Goal: Information Seeking & Learning: Understand process/instructions

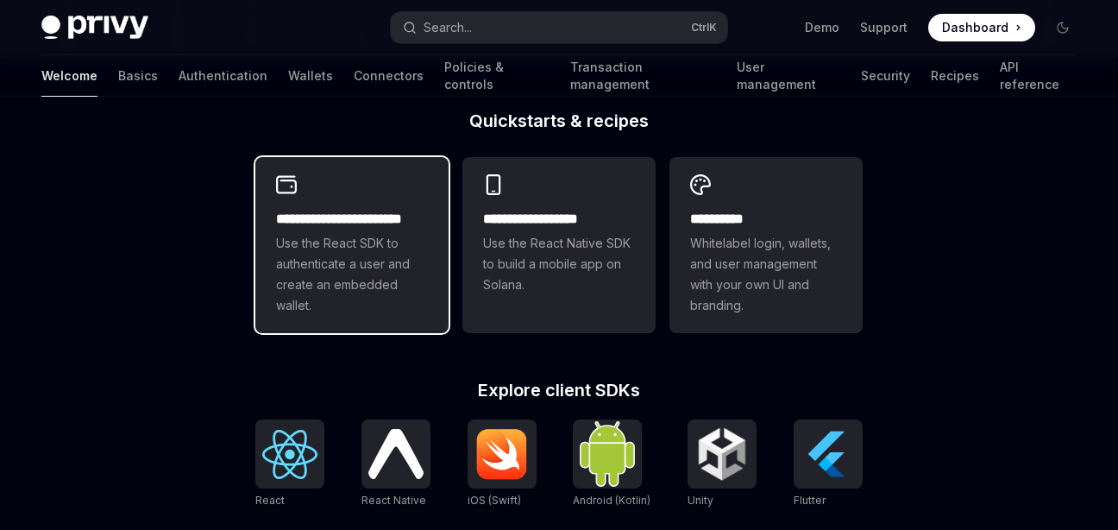
click at [299, 207] on div "**********" at bounding box center [351, 245] width 193 height 176
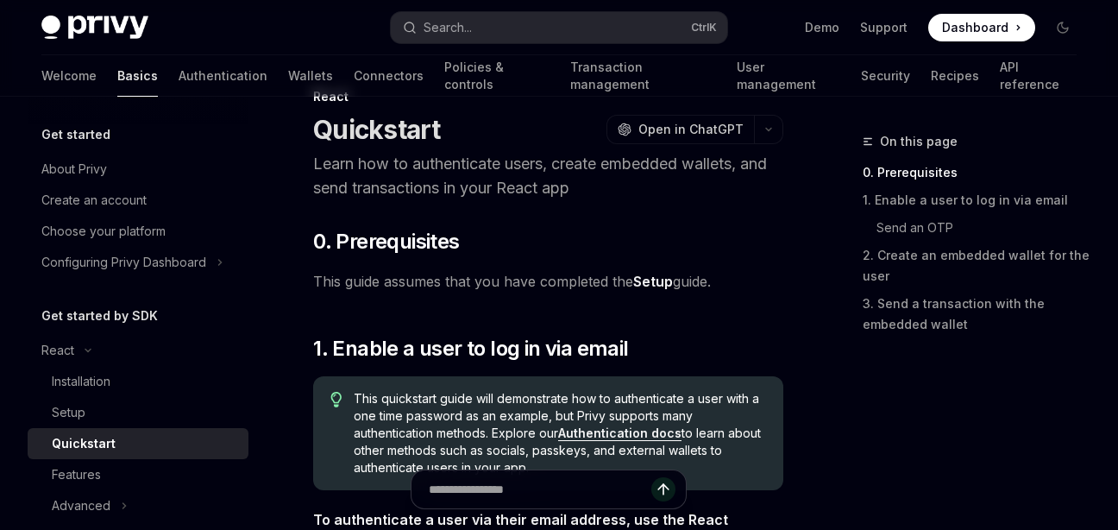
scroll to position [86, 0]
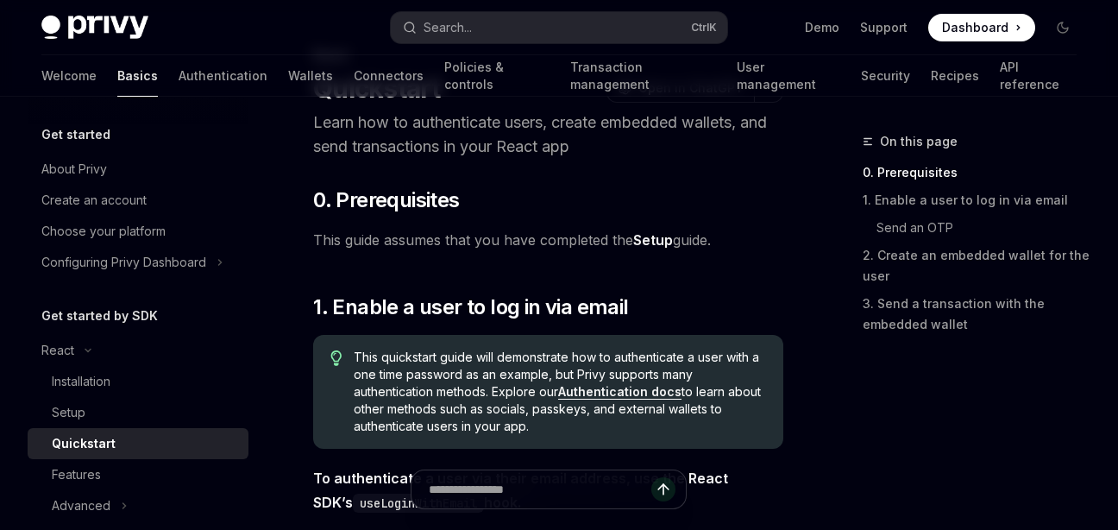
click at [456, 244] on span "This guide assumes that you have completed the Setup guide." at bounding box center [548, 240] width 470 height 24
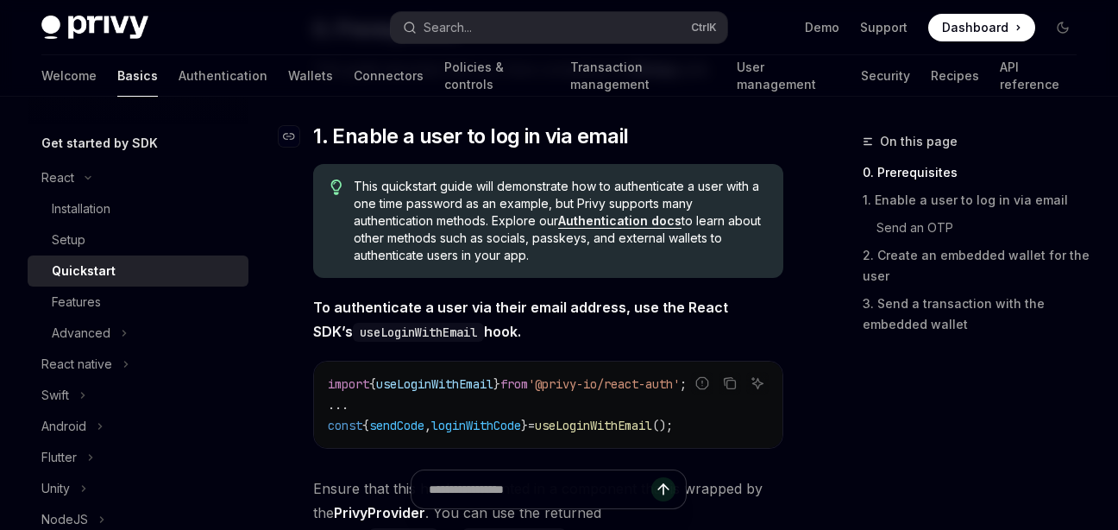
scroll to position [259, 0]
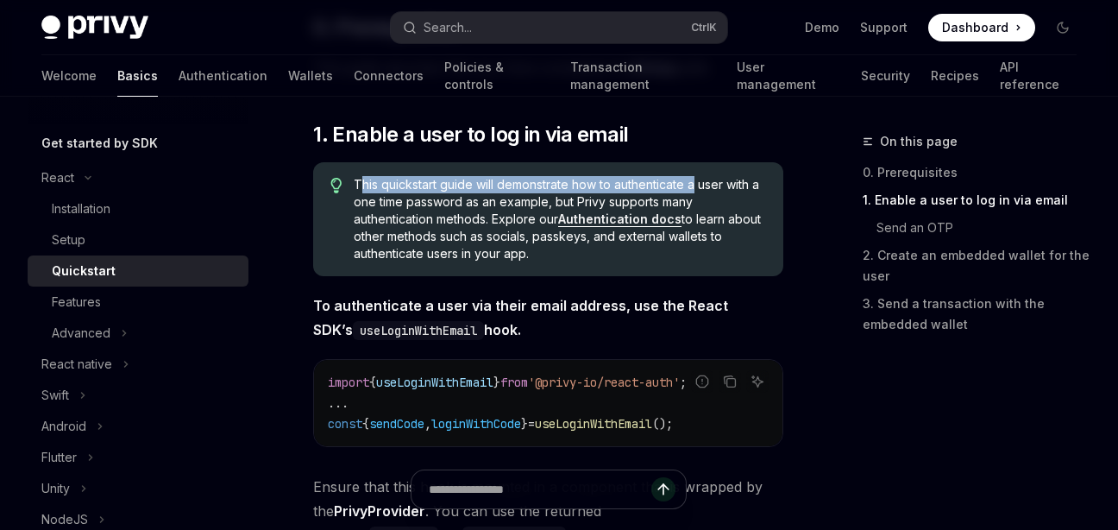
drag, startPoint x: 358, startPoint y: 183, endPoint x: 699, endPoint y: 188, distance: 340.8
click at [699, 188] on span "This quickstart guide will demonstrate how to authenticate a user with a one ti…" at bounding box center [560, 219] width 412 height 86
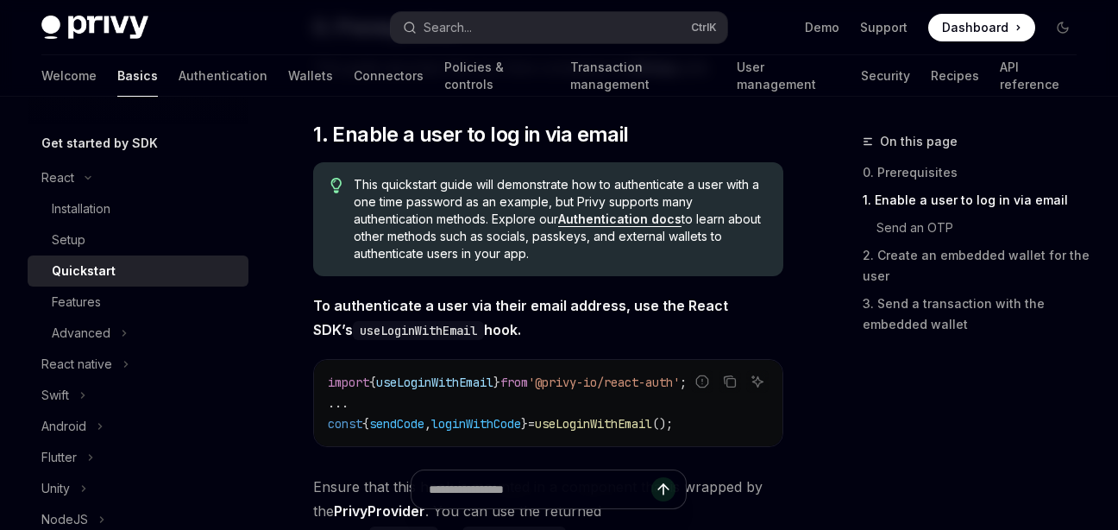
click at [695, 194] on span "This quickstart guide will demonstrate how to authenticate a user with a one ti…" at bounding box center [560, 219] width 412 height 86
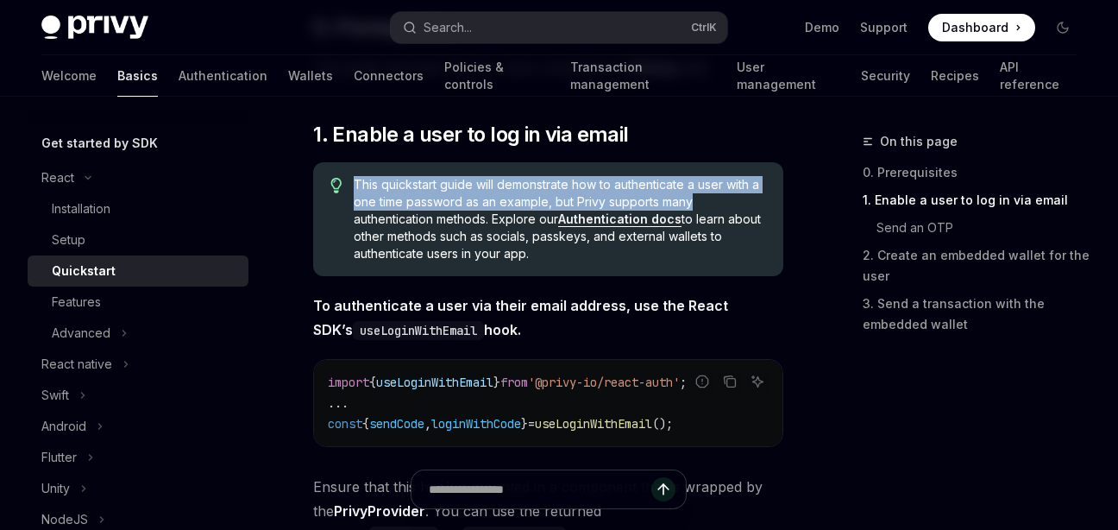
drag, startPoint x: 696, startPoint y: 203, endPoint x: 355, endPoint y: 182, distance: 341.4
click at [355, 182] on span "This quickstart guide will demonstrate how to authenticate a user with a one ti…" at bounding box center [560, 219] width 412 height 86
click at [360, 182] on span "This quickstart guide will demonstrate how to authenticate a user with a one ti…" at bounding box center [560, 219] width 412 height 86
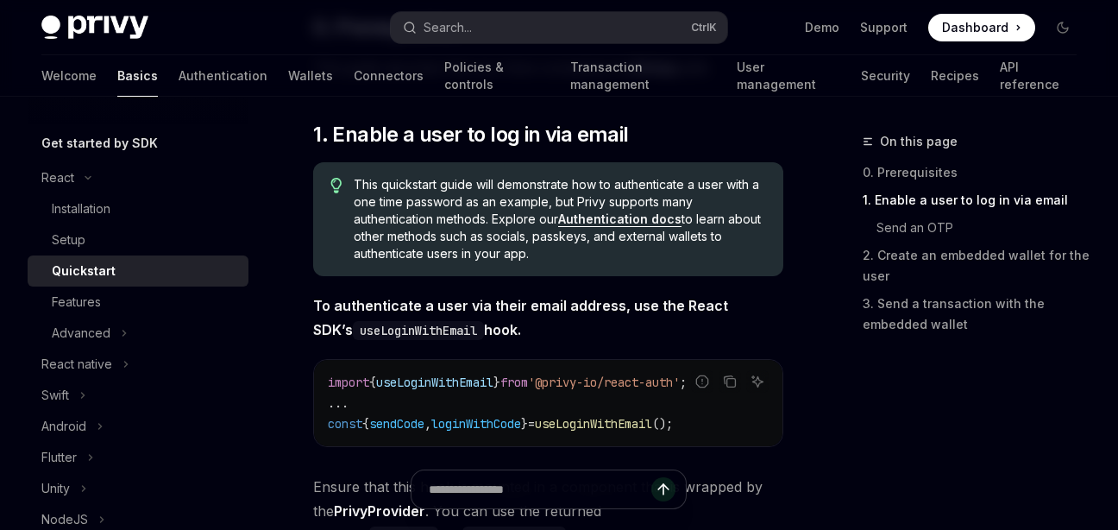
click at [352, 183] on div "This quickstart guide will demonstrate how to authenticate a user with a one ti…" at bounding box center [548, 219] width 470 height 114
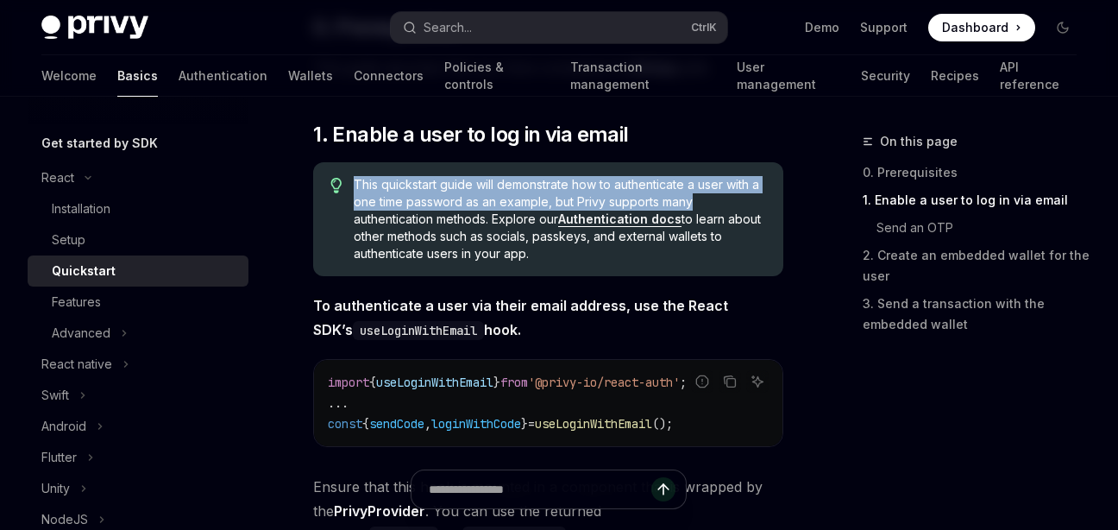
drag, startPoint x: 352, startPoint y: 179, endPoint x: 753, endPoint y: 206, distance: 402.1
click at [753, 206] on div "This quickstart guide will demonstrate how to authenticate a user with a one ti…" at bounding box center [548, 219] width 470 height 114
click at [745, 204] on span "This quickstart guide will demonstrate how to authenticate a user with a one ti…" at bounding box center [560, 219] width 412 height 86
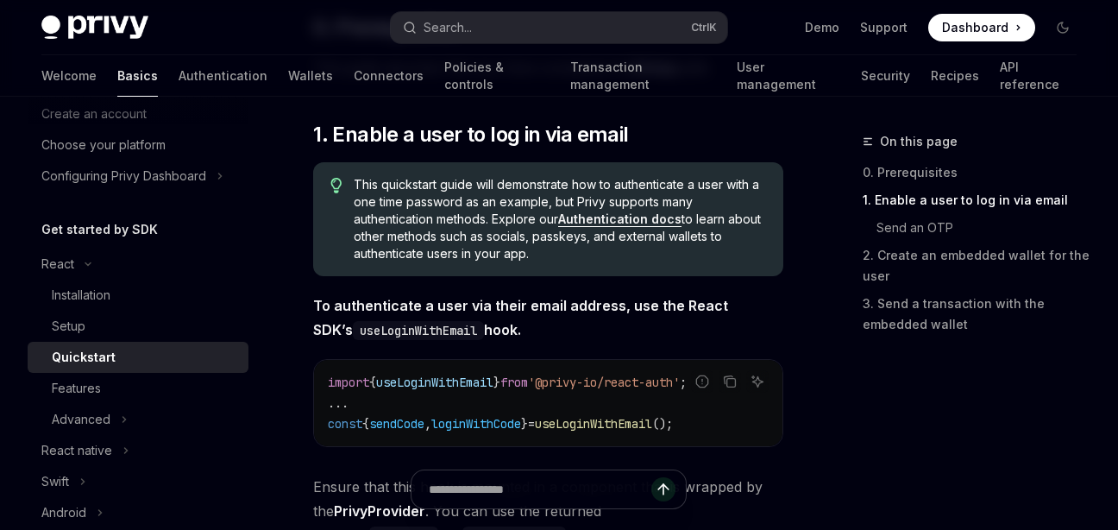
scroll to position [0, 0]
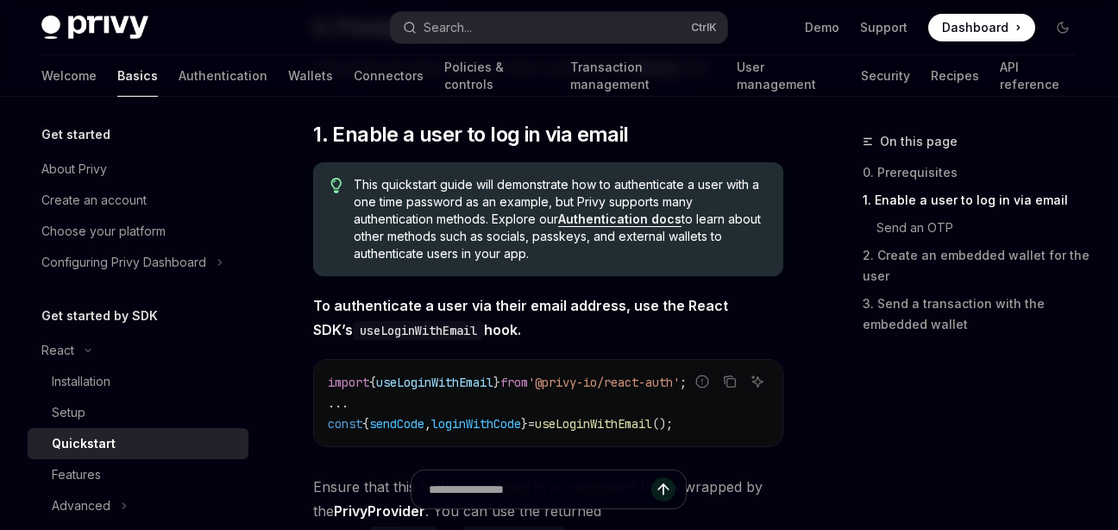
drag, startPoint x: 472, startPoint y: 327, endPoint x: 422, endPoint y: 326, distance: 50.0
click at [422, 326] on span "To authenticate a user via their email address, use the React SDK’s useLoginWit…" at bounding box center [548, 317] width 470 height 48
click at [385, 326] on code "useLoginWithEmail" at bounding box center [418, 330] width 131 height 19
click at [318, 305] on strong "To authenticate a user via their email address, use the React SDK’s useLoginWit…" at bounding box center [520, 317] width 415 height 41
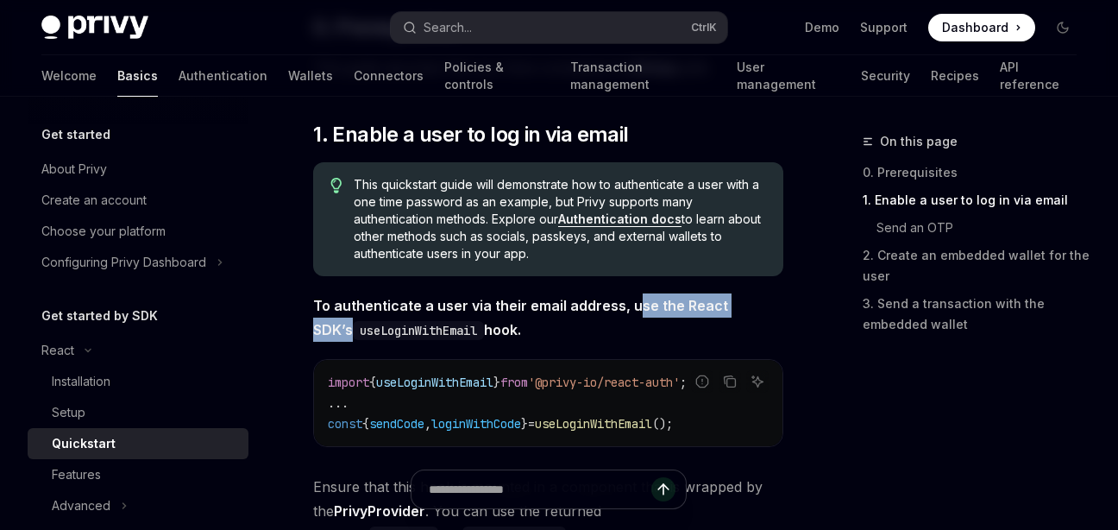
drag, startPoint x: 712, startPoint y: 305, endPoint x: 631, endPoint y: 308, distance: 81.2
click at [631, 308] on span "To authenticate a user via their email address, use the React SDK’s useLoginWit…" at bounding box center [548, 317] width 470 height 48
click at [667, 307] on strong "To authenticate a user via their email address, use the React SDK’s useLoginWit…" at bounding box center [520, 317] width 415 height 41
drag, startPoint x: 764, startPoint y: 311, endPoint x: 623, endPoint y: 311, distance: 140.6
click at [623, 311] on span "To authenticate a user via their email address, use the React SDK’s useLoginWit…" at bounding box center [548, 317] width 470 height 48
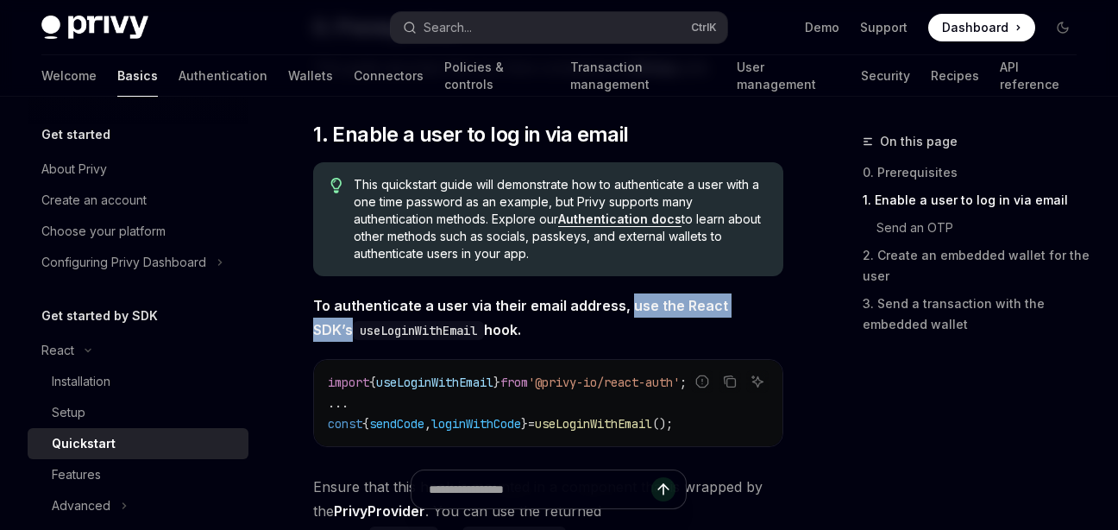
click at [637, 313] on strong "To authenticate a user via their email address, use the React SDK’s useLoginWit…" at bounding box center [520, 317] width 415 height 41
click at [653, 307] on strong "To authenticate a user via their email address, use the React SDK’s useLoginWit…" at bounding box center [520, 317] width 415 height 41
click at [600, 305] on strong "To authenticate a user via their email address, use the React SDK’s useLoginWit…" at bounding box center [520, 317] width 415 height 41
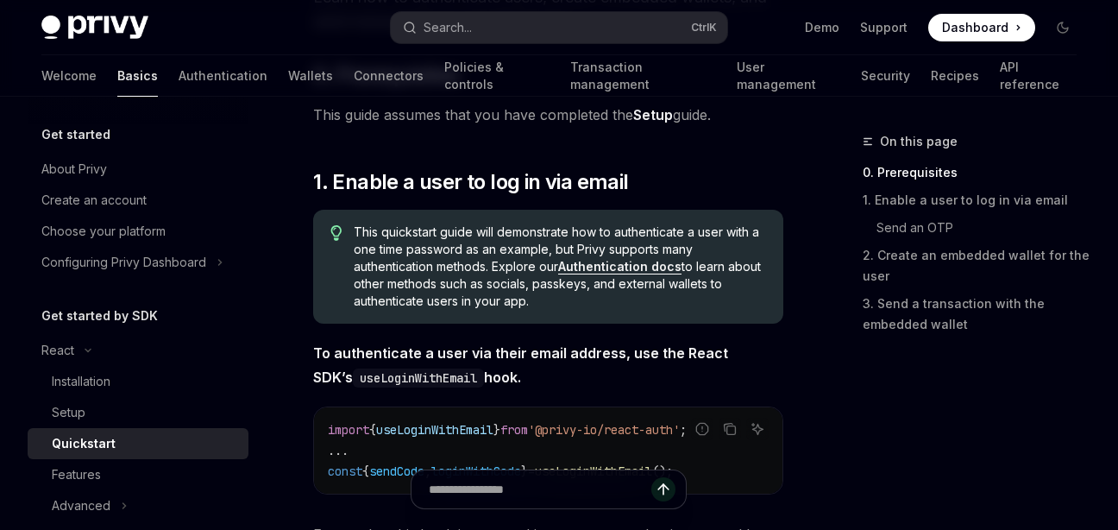
scroll to position [173, 0]
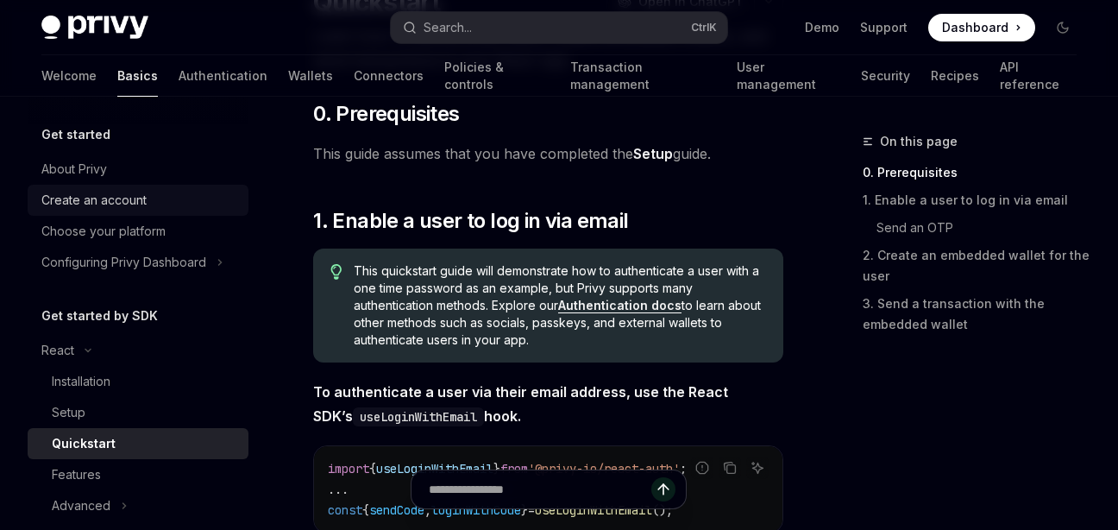
click at [59, 207] on div "Create an account" at bounding box center [93, 200] width 105 height 21
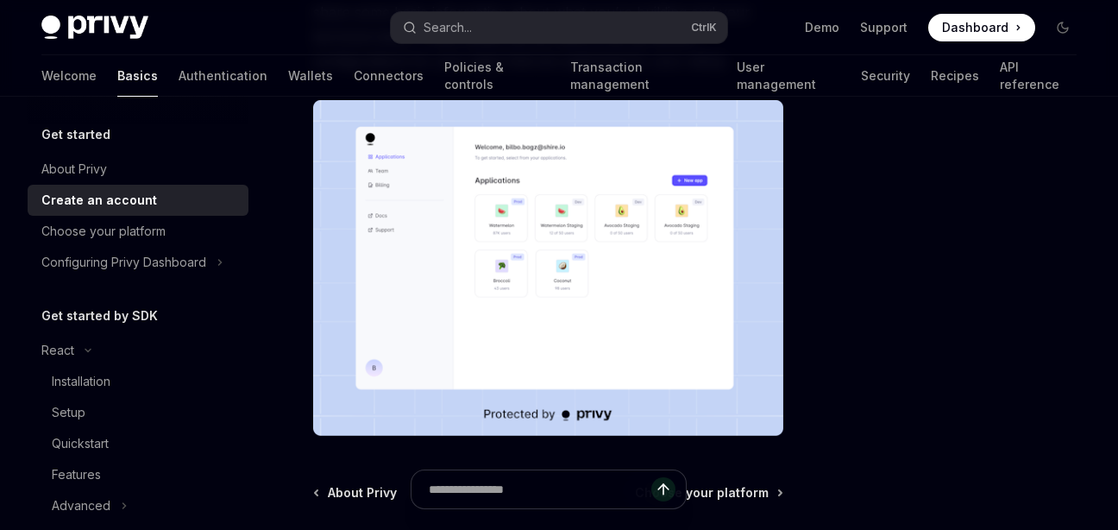
scroll to position [345, 0]
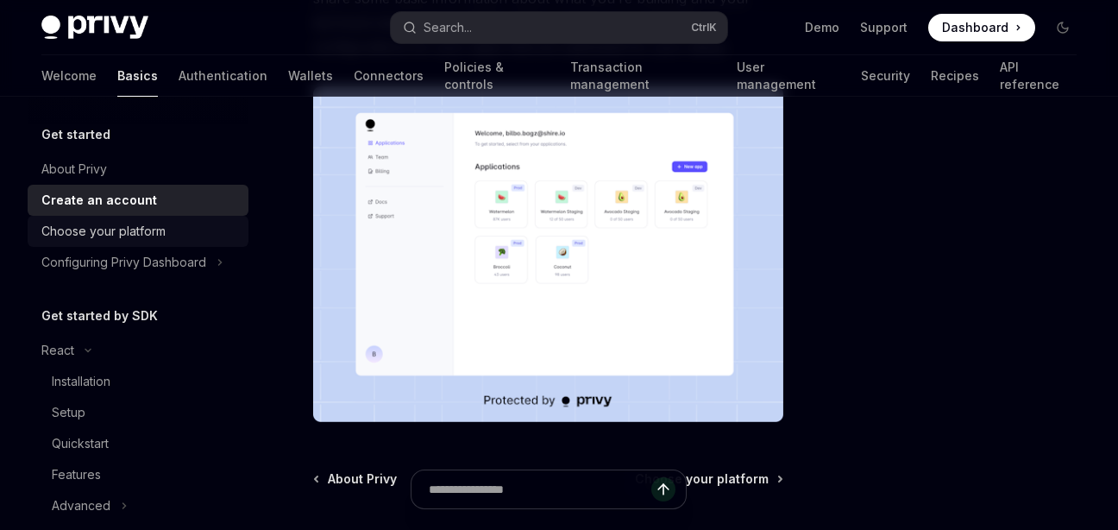
click at [143, 240] on div "Choose your platform" at bounding box center [103, 231] width 124 height 21
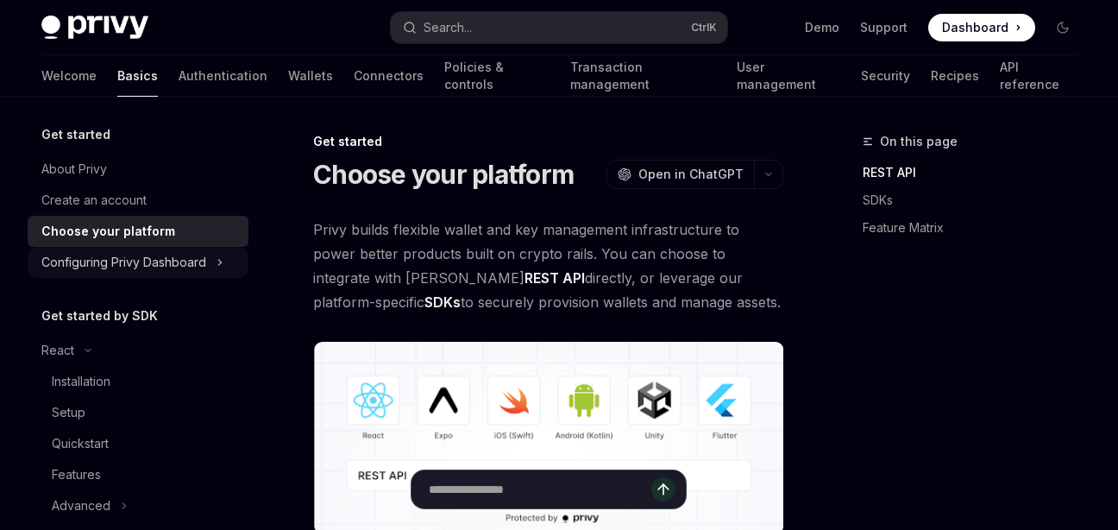
click at [160, 258] on div "Configuring Privy Dashboard" at bounding box center [123, 262] width 165 height 21
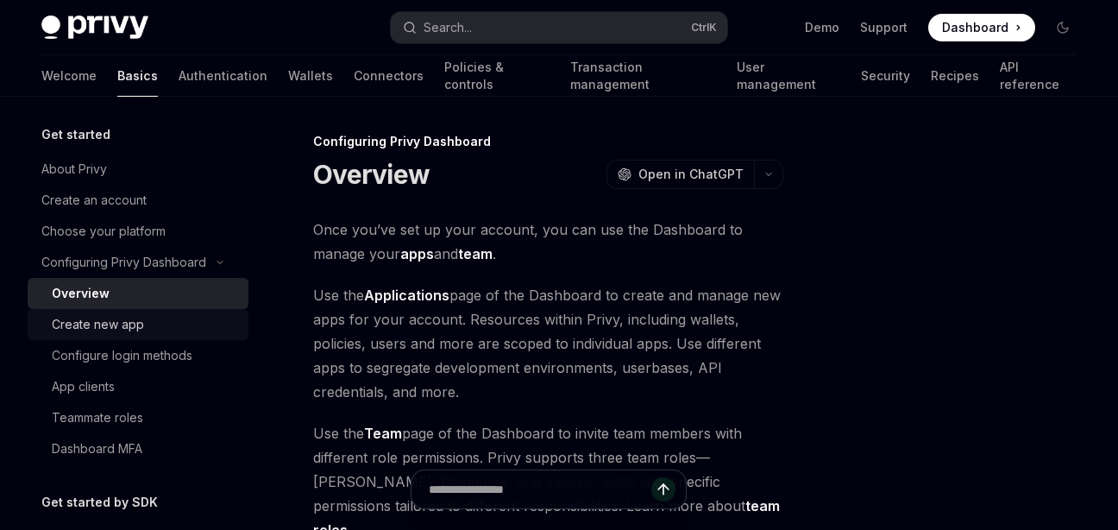
click at [99, 324] on div "Create new app" at bounding box center [98, 324] width 92 height 21
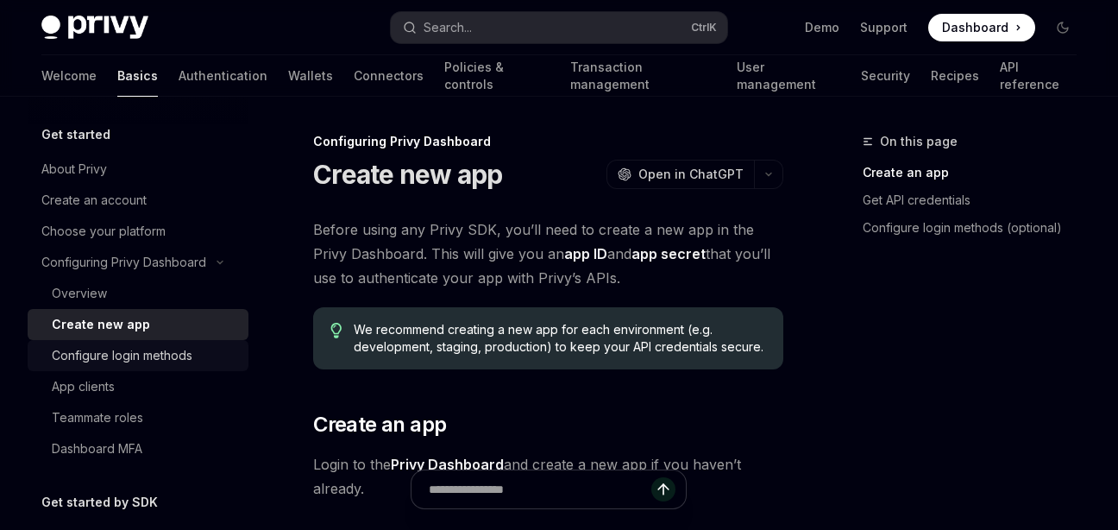
click at [140, 359] on div "Configure login methods" at bounding box center [122, 355] width 141 height 21
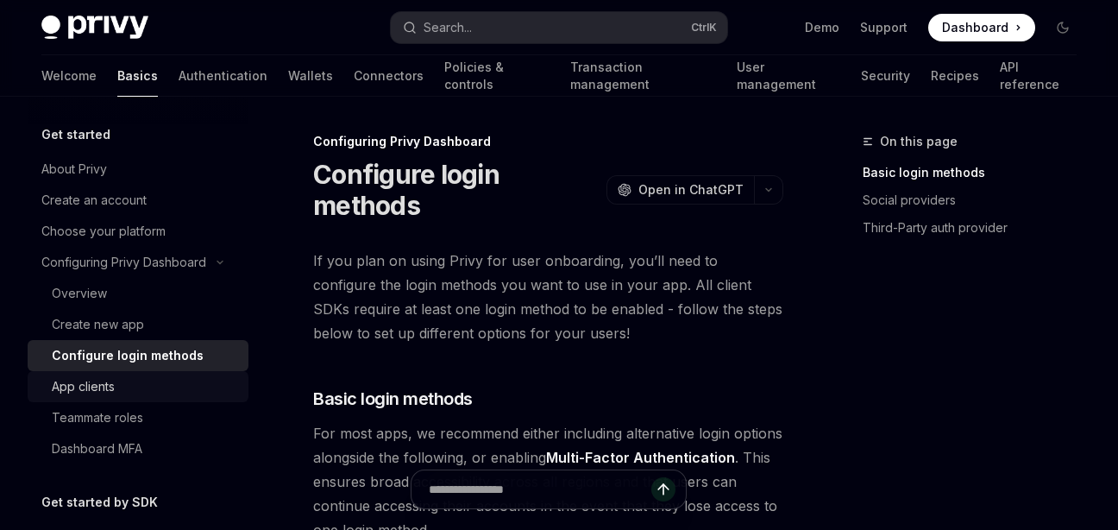
click at [133, 393] on div "App clients" at bounding box center [145, 386] width 186 height 21
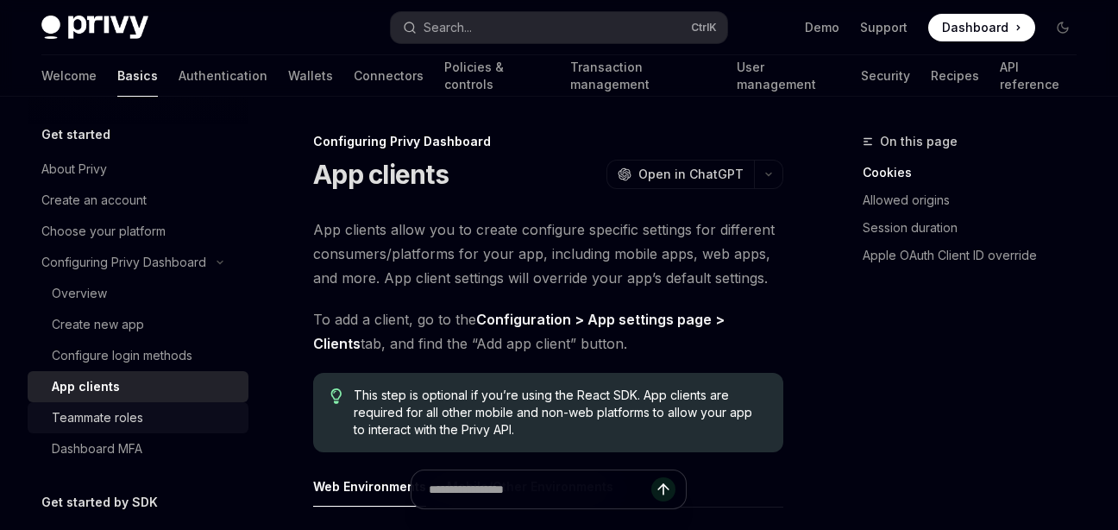
click at [148, 430] on link "Teammate roles" at bounding box center [138, 417] width 221 height 31
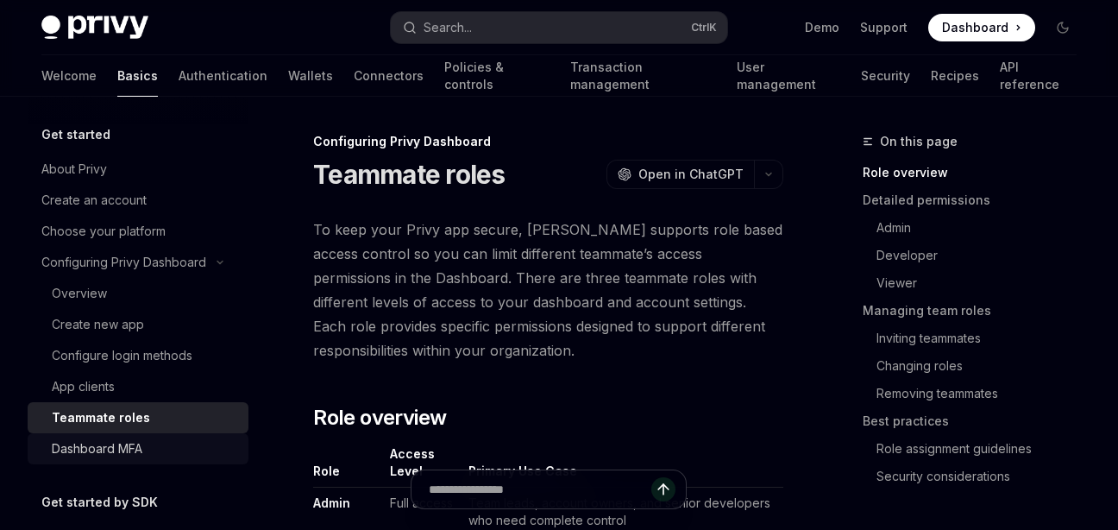
click at [154, 456] on div "Dashboard MFA" at bounding box center [145, 448] width 186 height 21
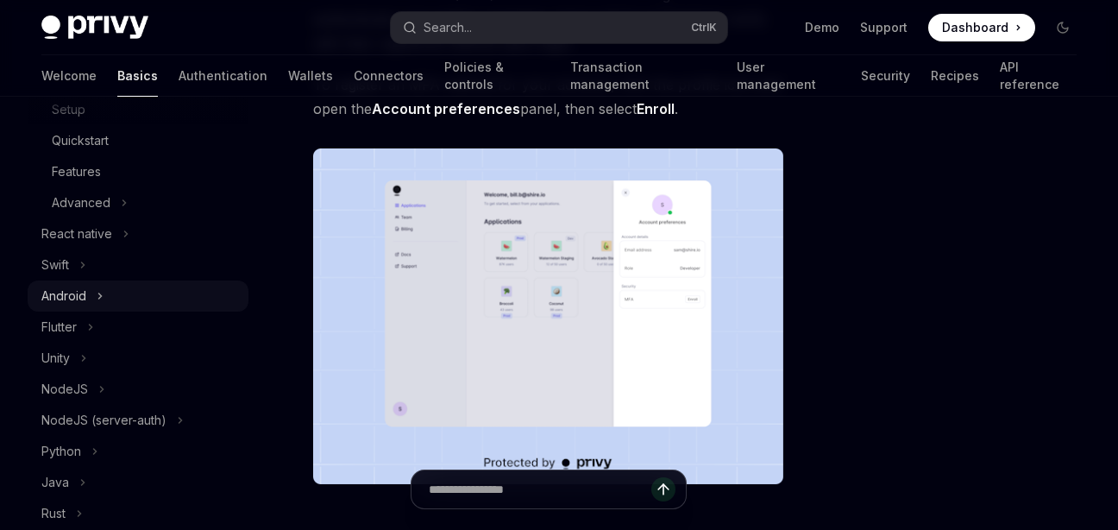
scroll to position [518, 0]
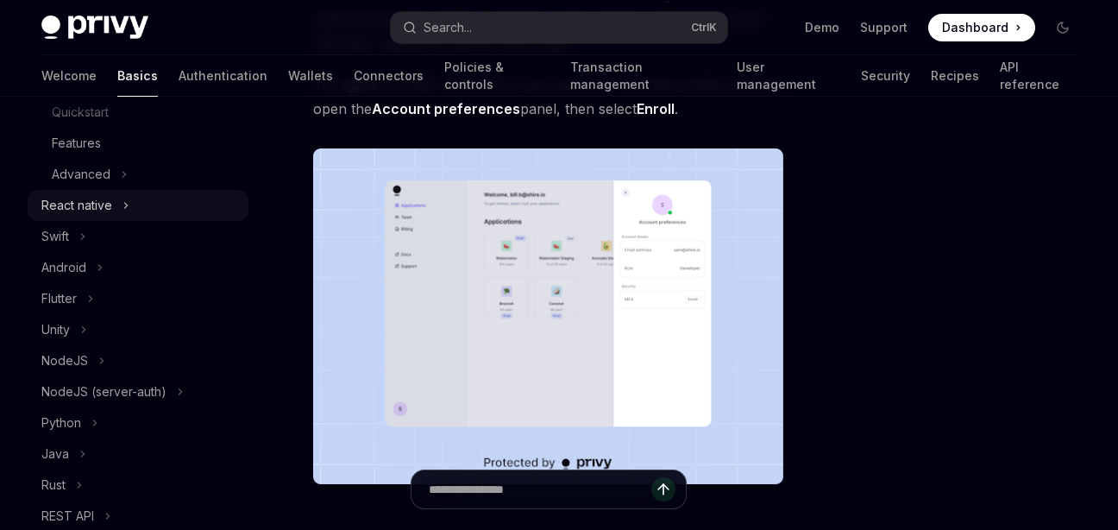
click at [155, 212] on button "React native" at bounding box center [138, 205] width 221 height 31
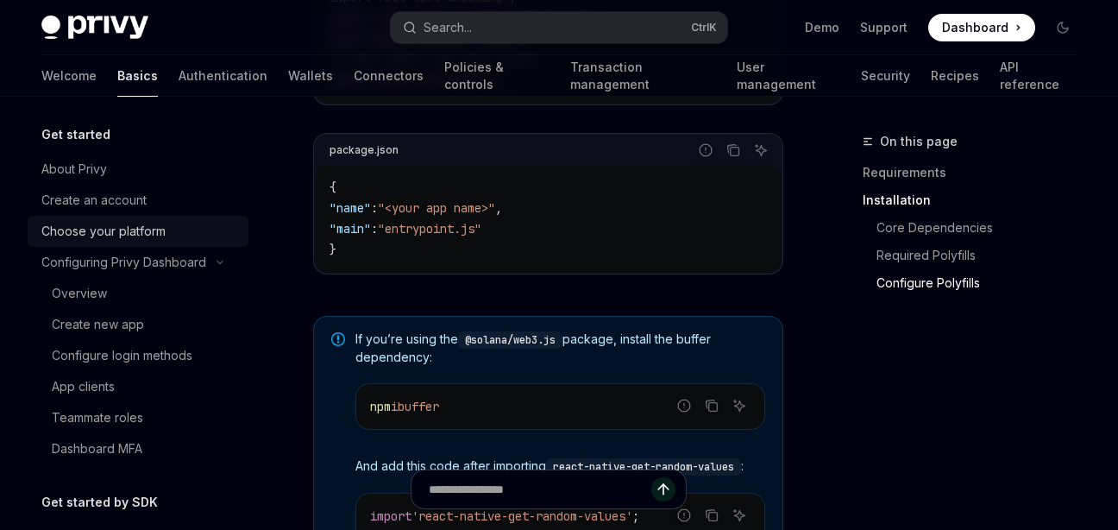
click at [164, 235] on div "Choose your platform" at bounding box center [103, 231] width 124 height 21
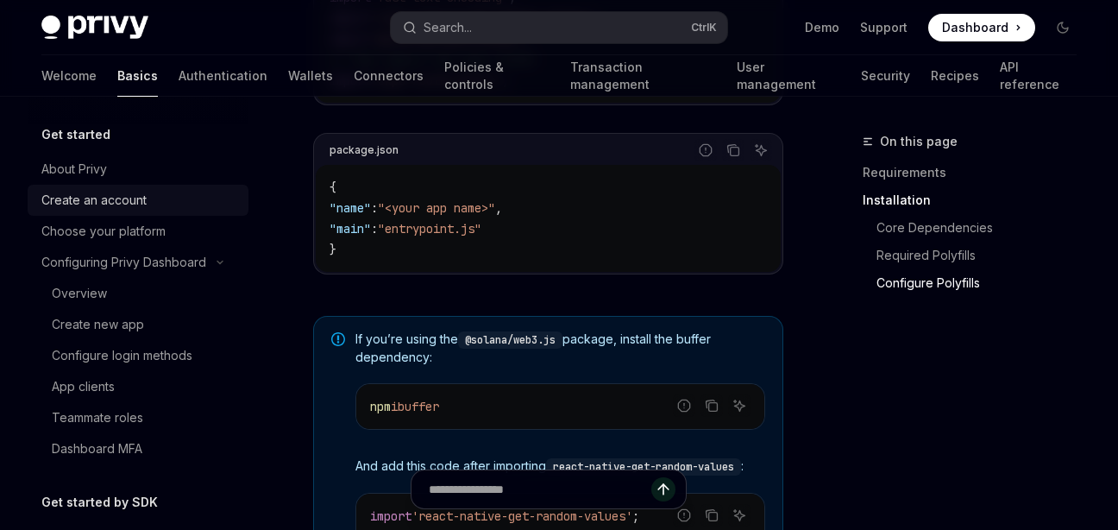
click at [148, 194] on div "Create an account" at bounding box center [139, 200] width 197 height 21
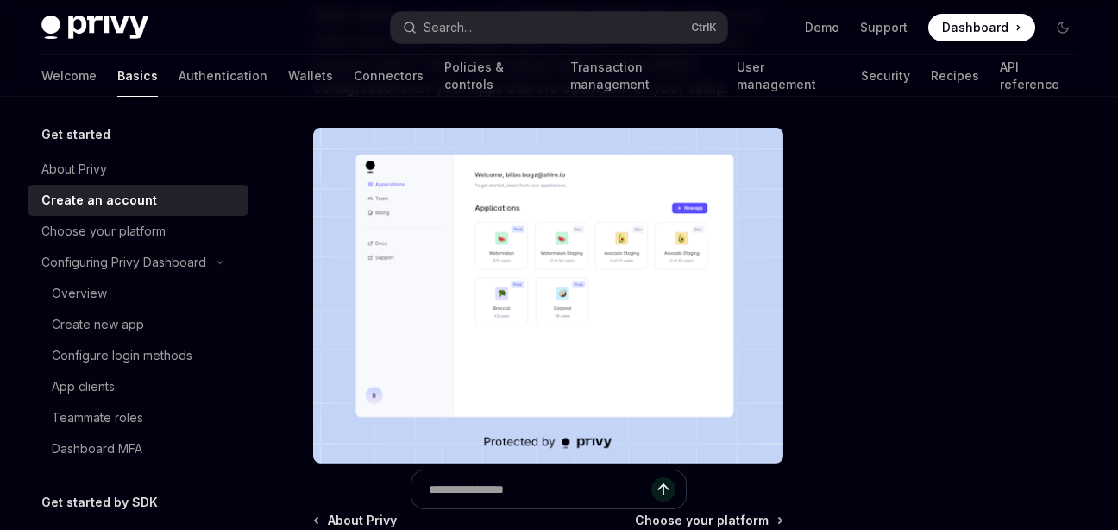
scroll to position [345, 0]
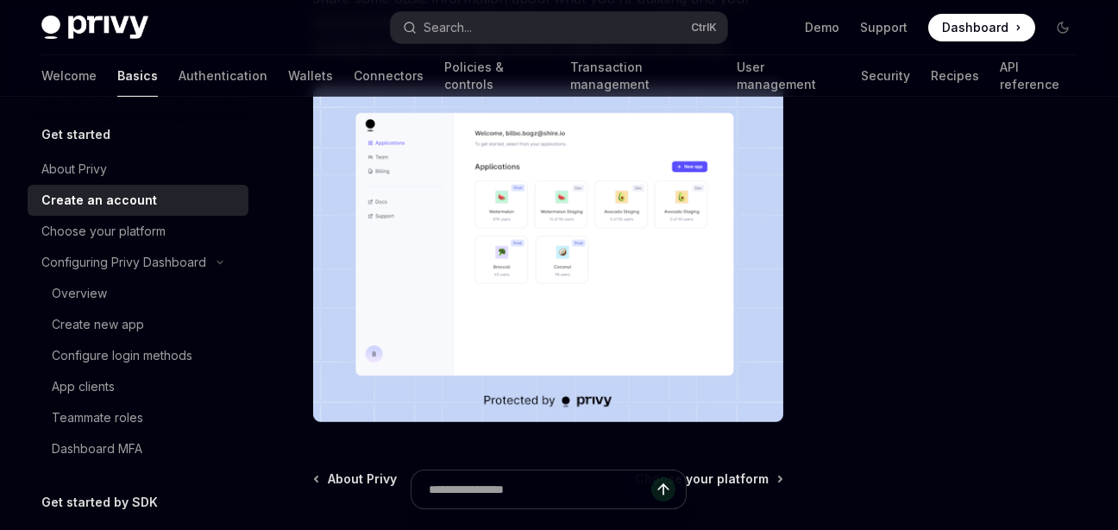
click at [548, 227] on img at bounding box center [548, 254] width 470 height 336
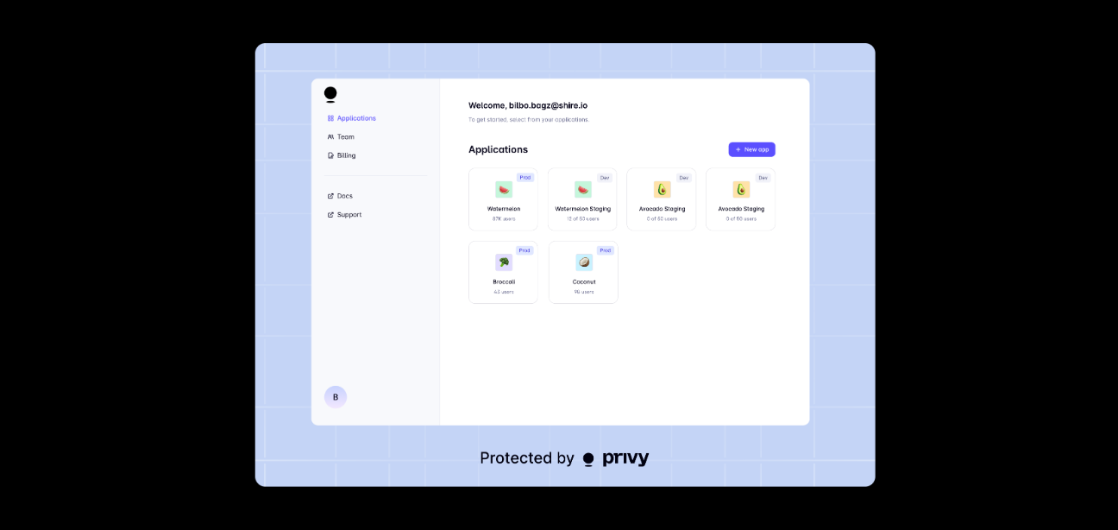
click at [559, 189] on img at bounding box center [565, 264] width 620 height 443
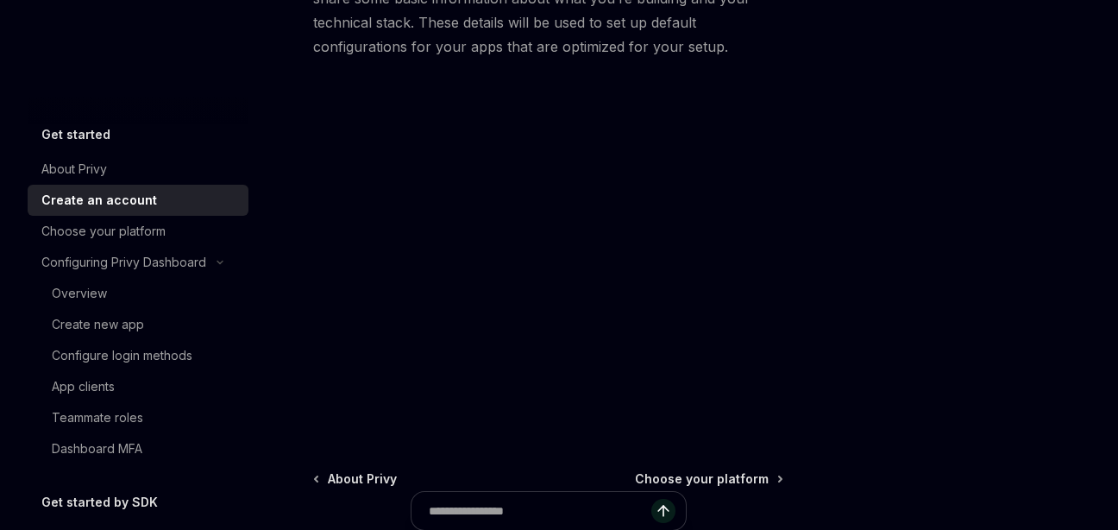
drag, startPoint x: 519, startPoint y: 200, endPoint x: 534, endPoint y: 202, distance: 14.8
click at [520, 200] on img at bounding box center [548, 254] width 470 height 336
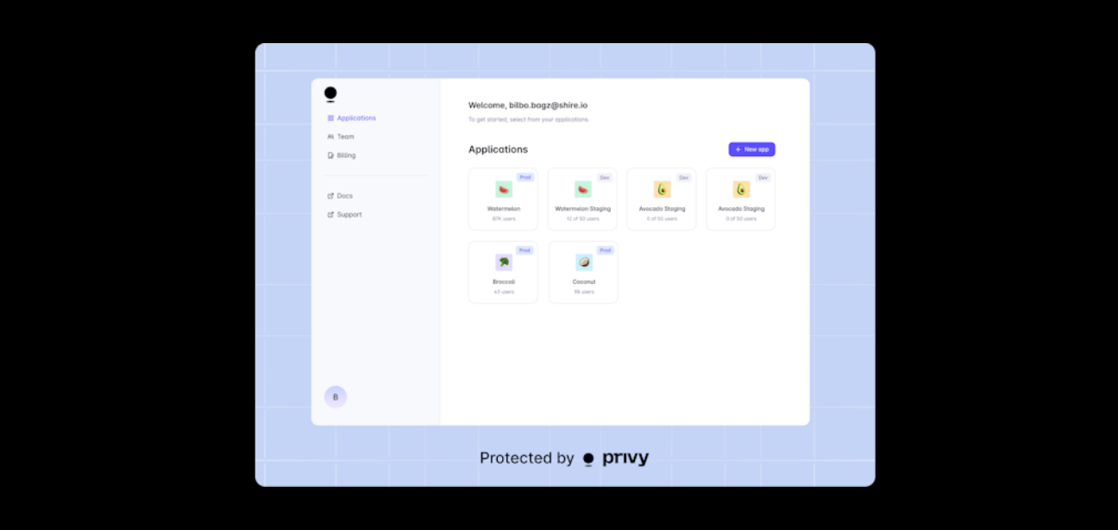
click at [505, 202] on img at bounding box center [565, 264] width 620 height 443
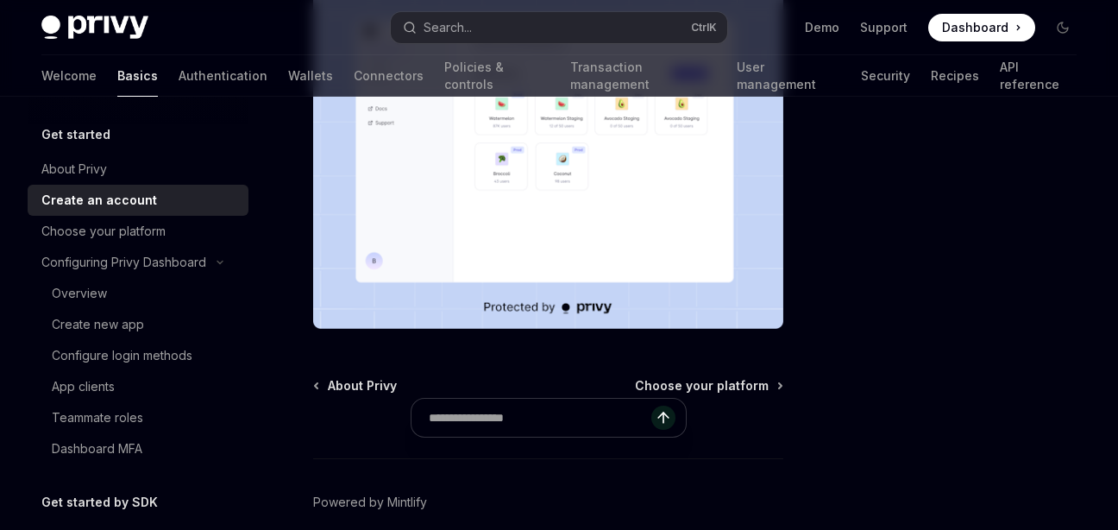
scroll to position [516, 0]
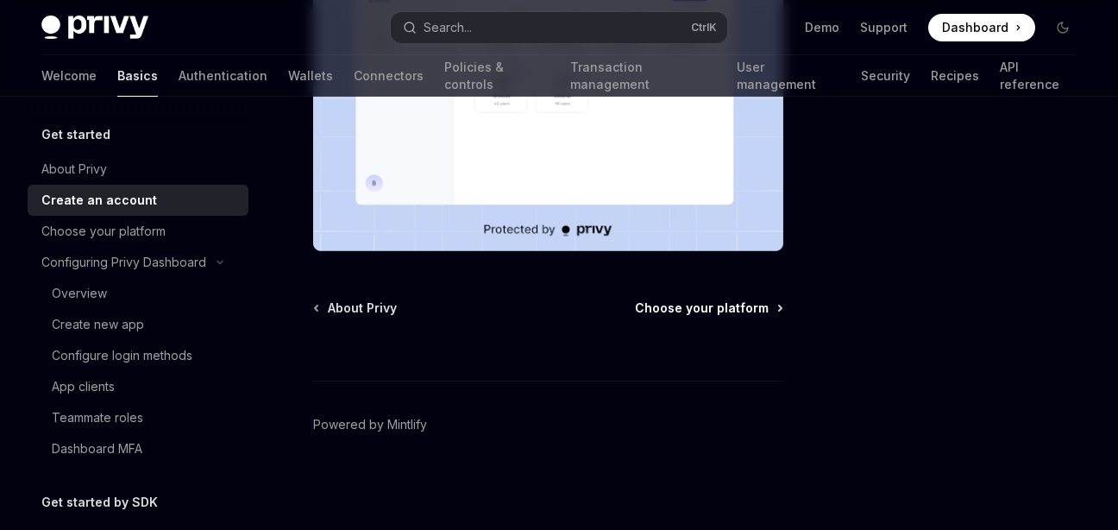
click at [743, 305] on span "Choose your platform" at bounding box center [702, 307] width 134 height 17
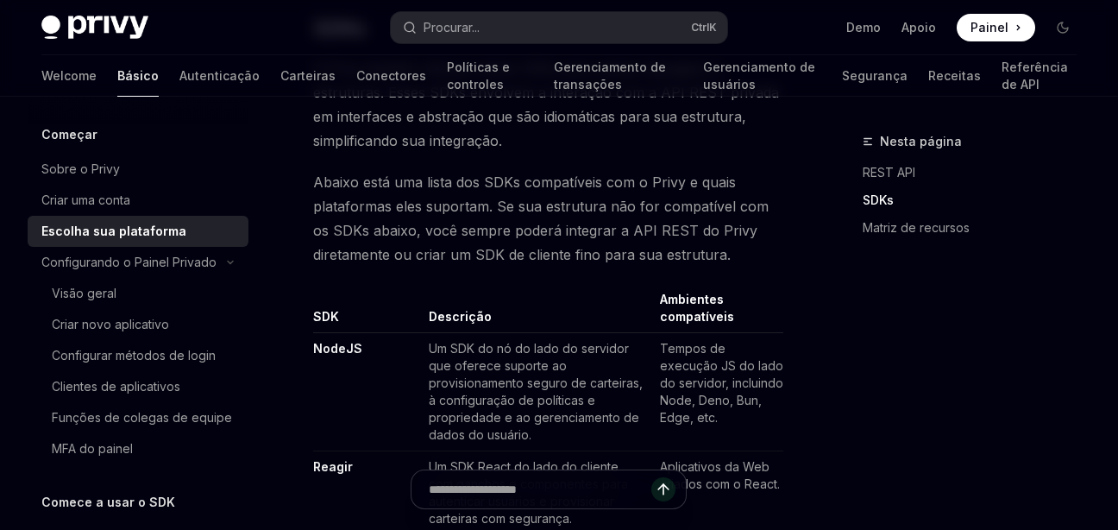
scroll to position [1035, 0]
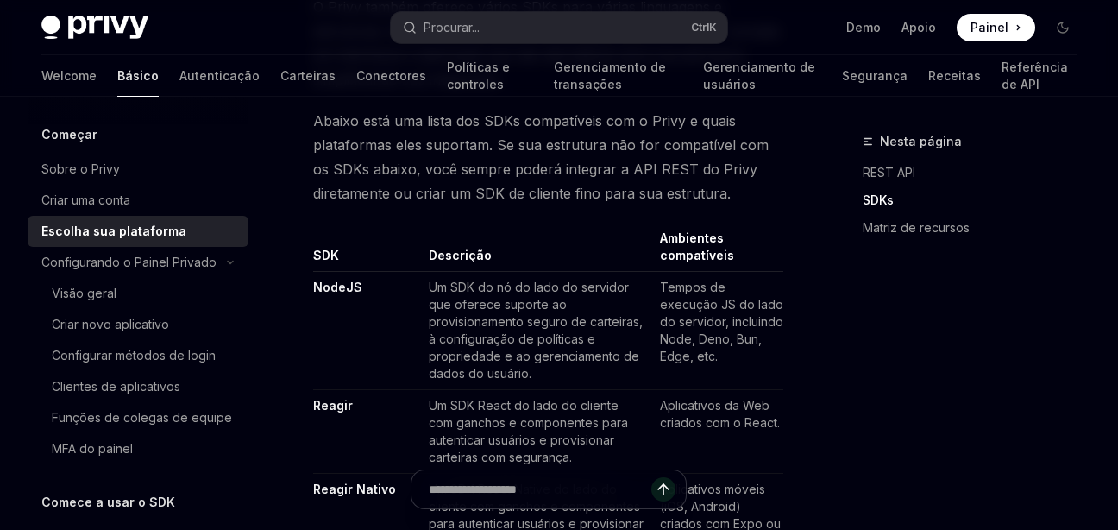
click at [344, 286] on link "NodeJS" at bounding box center [337, 288] width 49 height 16
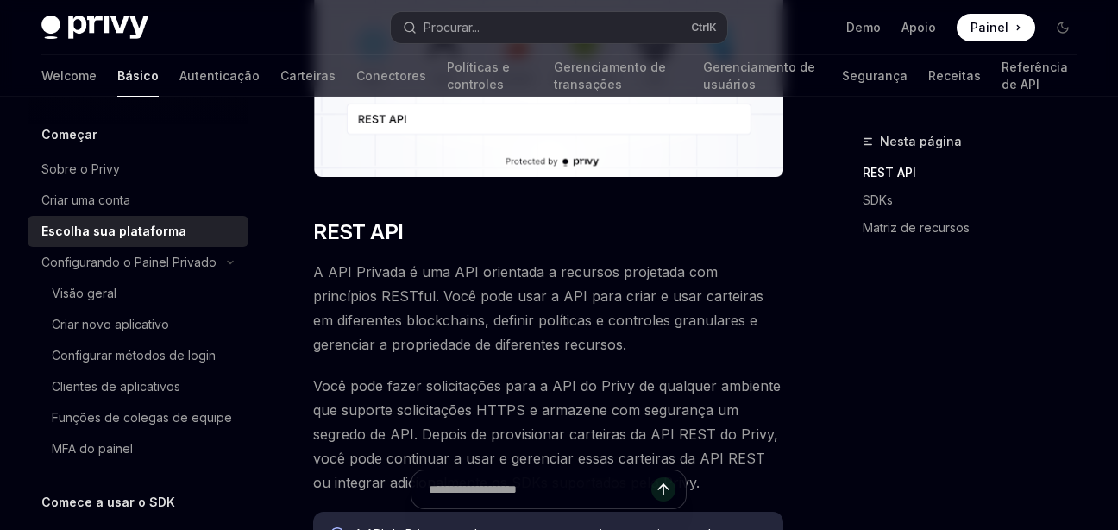
scroll to position [431, 0]
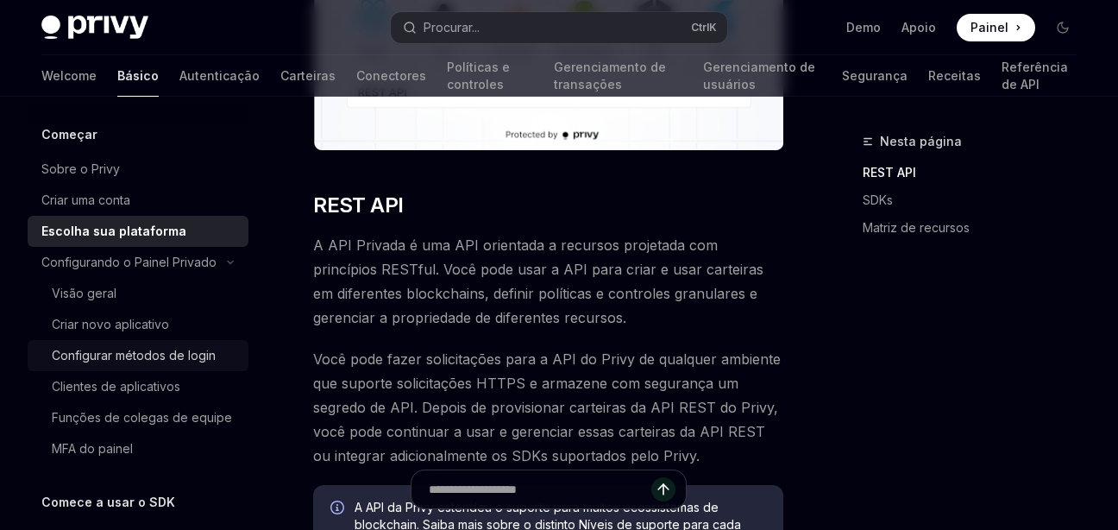
click at [148, 371] on link "Configurar métodos de login" at bounding box center [138, 355] width 221 height 31
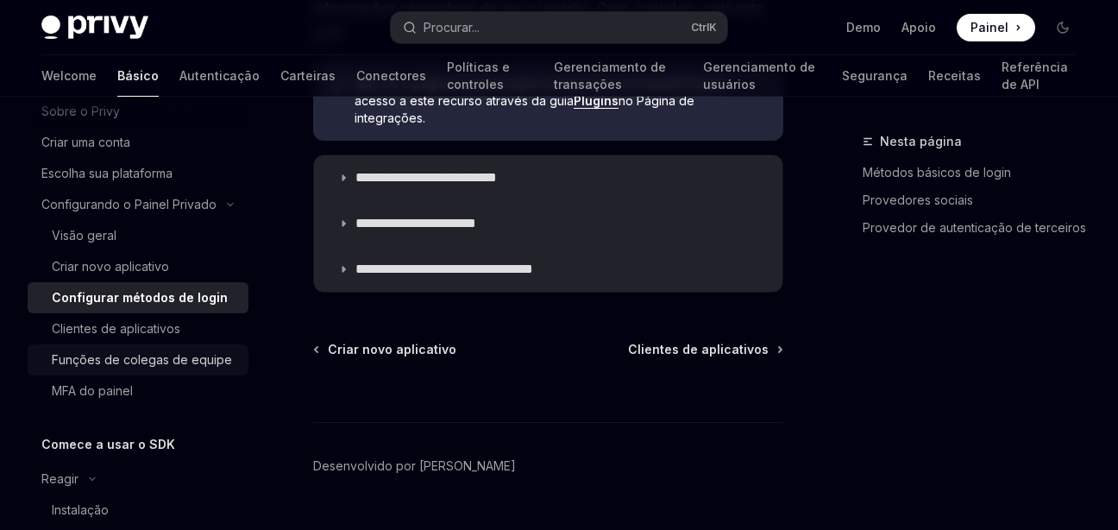
scroll to position [173, 0]
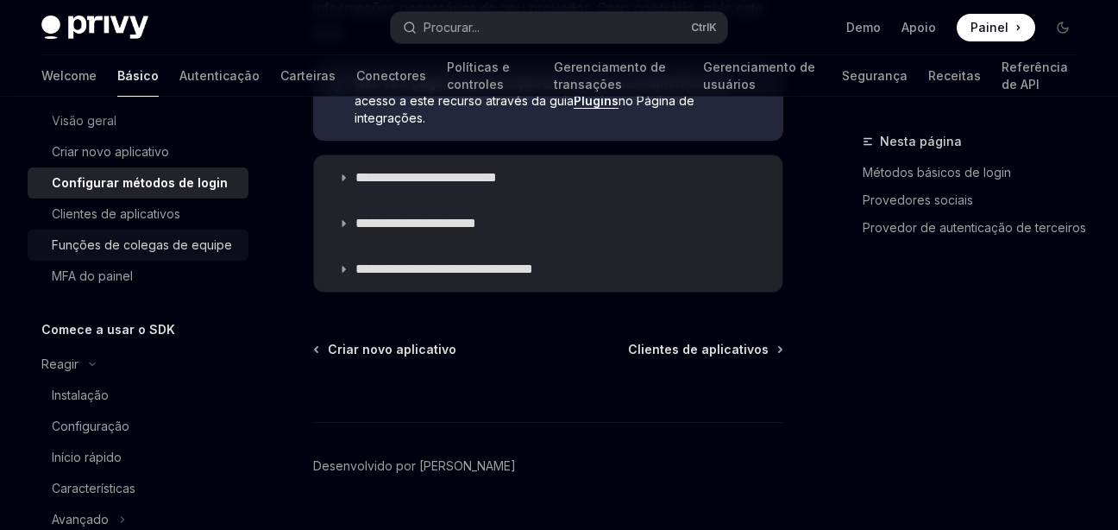
click at [167, 255] on div "Funções de colegas de equipe" at bounding box center [142, 245] width 180 height 21
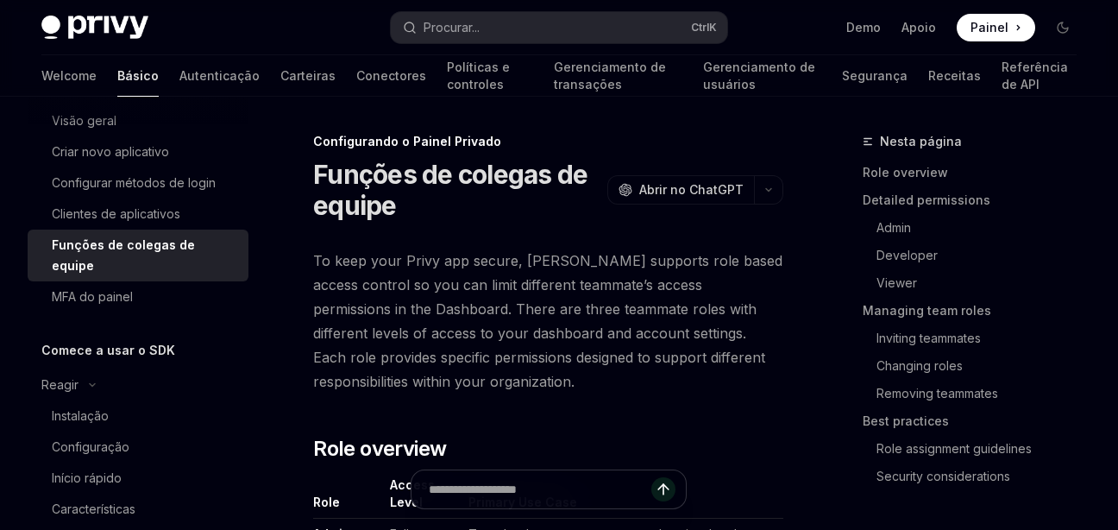
type textarea "*"
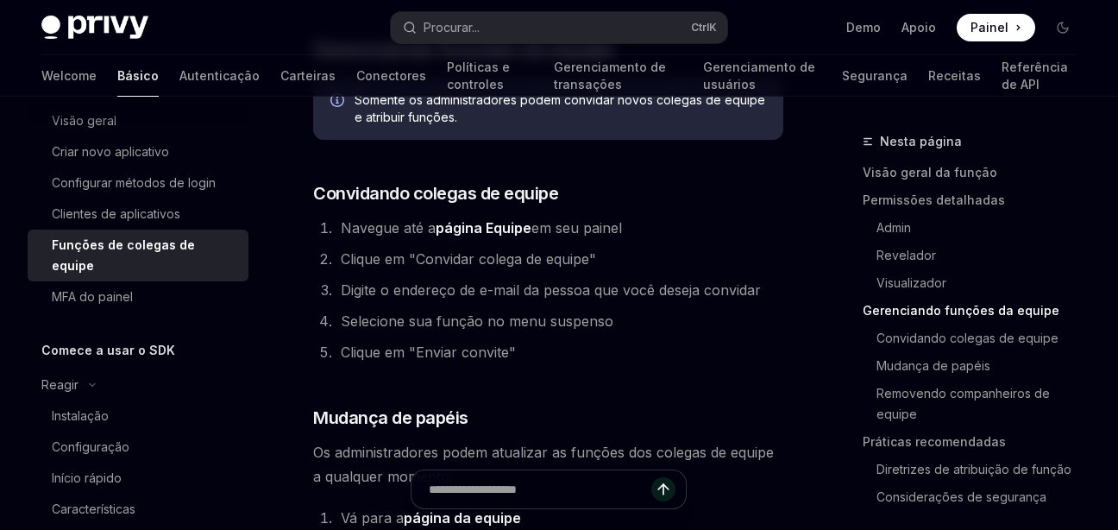
scroll to position [2157, 0]
